Goal: Task Accomplishment & Management: Use online tool/utility

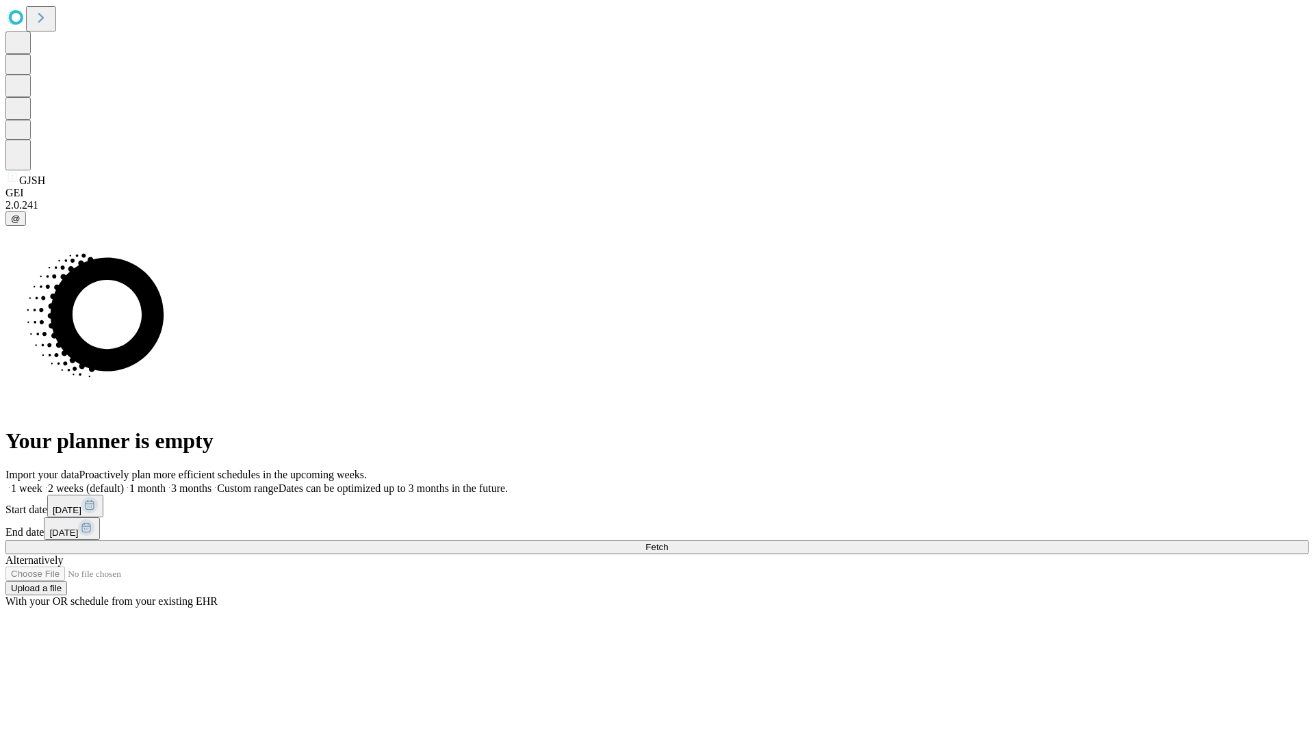
click at [668, 542] on span "Fetch" at bounding box center [656, 547] width 23 height 10
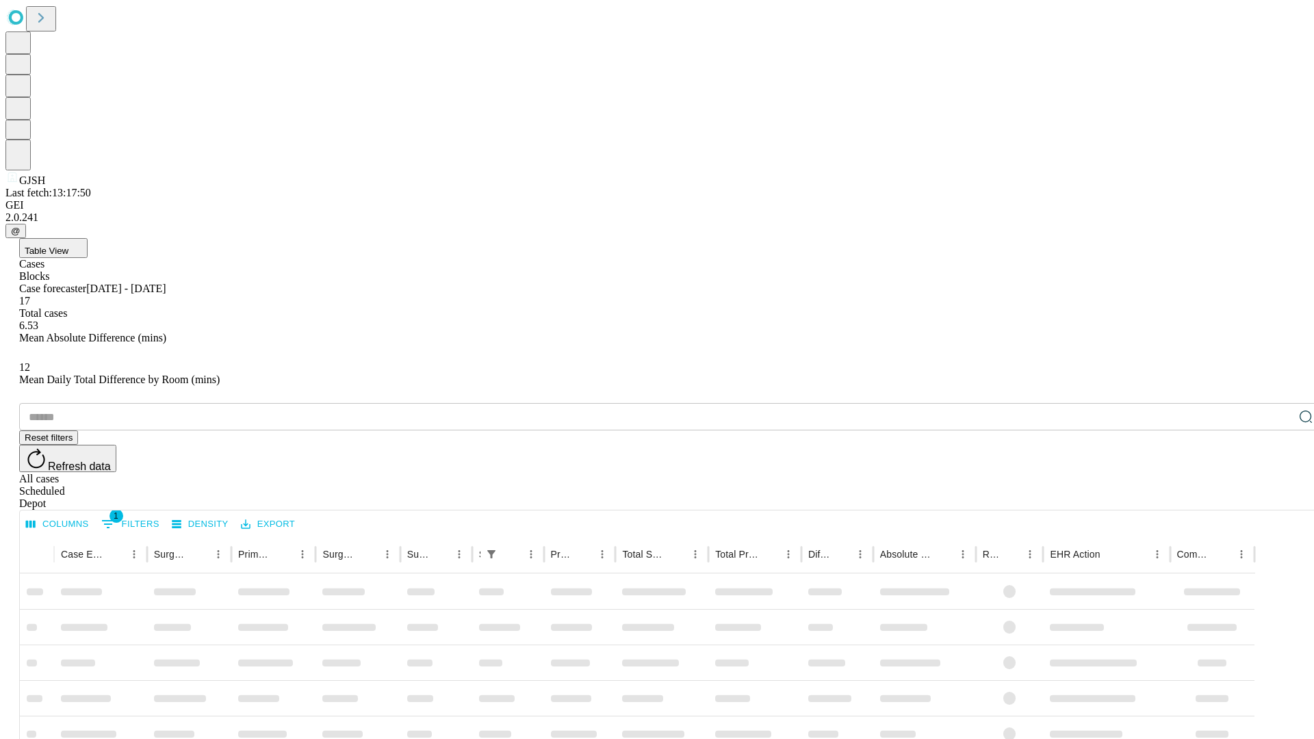
click at [1278, 497] on div "Depot" at bounding box center [670, 503] width 1303 height 12
